Goal: Use online tool/utility: Use online tool/utility

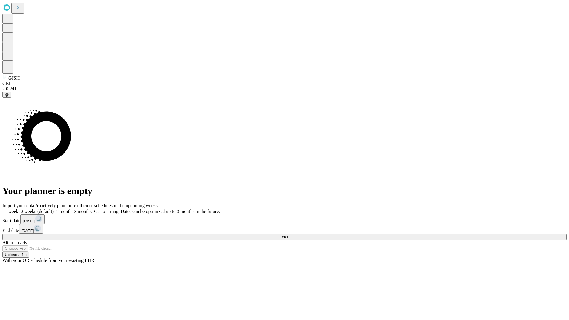
click at [289, 235] on span "Fetch" at bounding box center [284, 237] width 10 height 4
